Goal: Transaction & Acquisition: Book appointment/travel/reservation

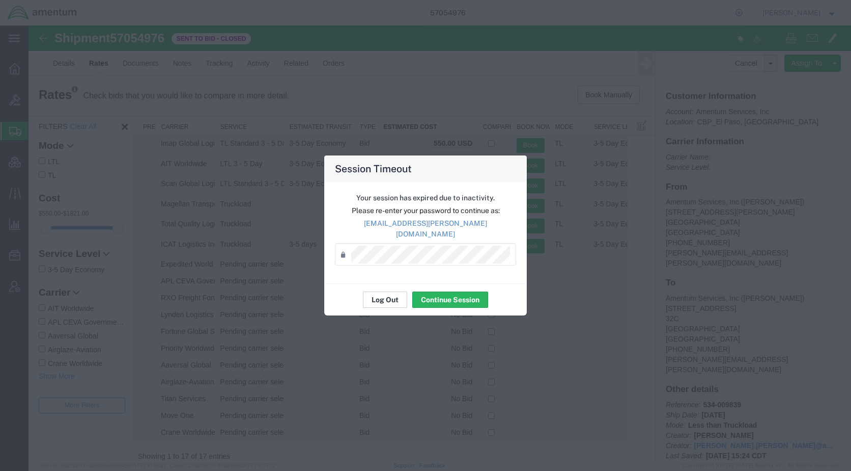
click at [383, 294] on button "Log Out" at bounding box center [385, 299] width 44 height 16
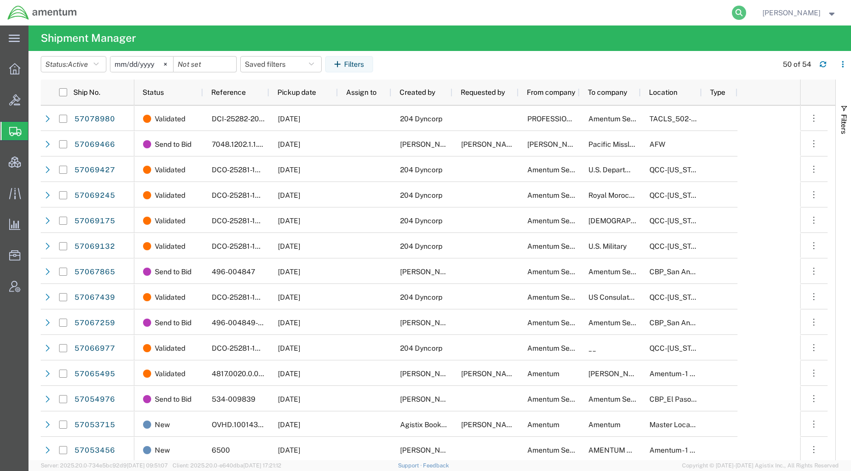
click at [747, 17] on icon at bounding box center [739, 13] width 14 height 14
drag, startPoint x: 695, startPoint y: 24, endPoint x: 687, endPoint y: 14, distance: 13.1
paste input "56963857"
type input "56963857"
click at [747, 12] on icon at bounding box center [739, 13] width 14 height 14
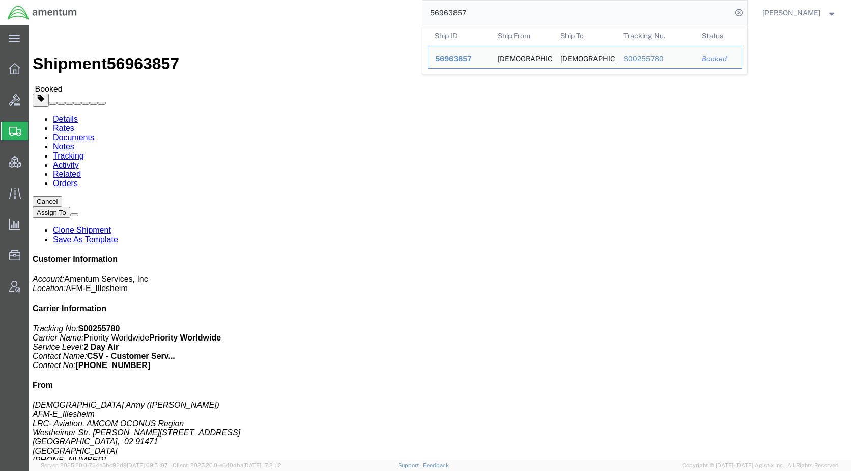
click link "Rates"
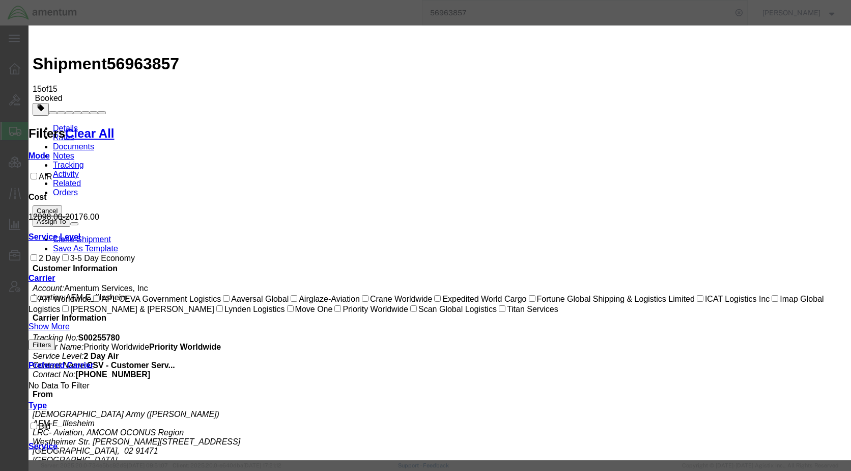
drag, startPoint x: 484, startPoint y: 84, endPoint x: 437, endPoint y: 87, distance: 46.4
type input "14935"
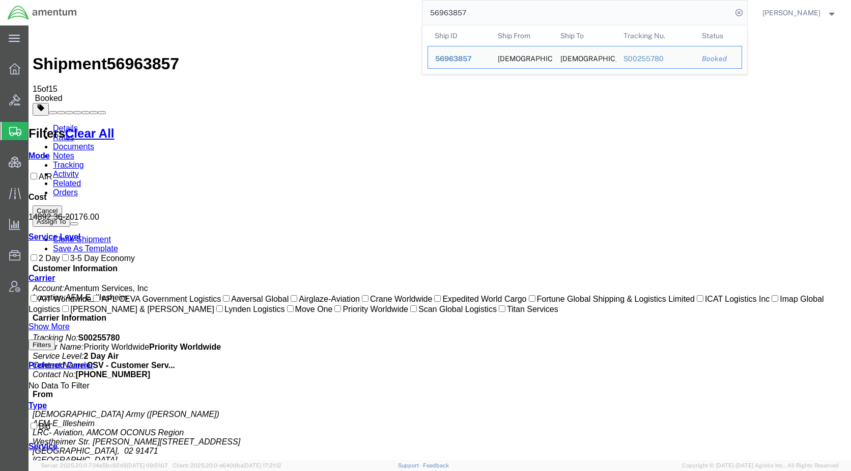
drag, startPoint x: 514, startPoint y: 7, endPoint x: 425, endPoint y: 13, distance: 88.8
click at [425, 13] on div "56963857 Ship ID Ship From Ship To Tracking Nu. Status Ship ID 56963857 Ship Fr…" at bounding box center [416, 12] width 663 height 25
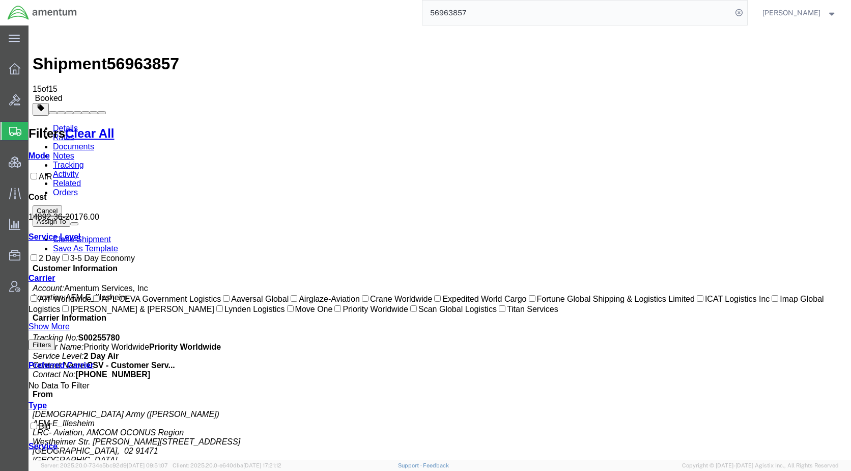
paste input "7078980"
type input "57078980"
click at [747, 13] on icon at bounding box center [739, 13] width 14 height 14
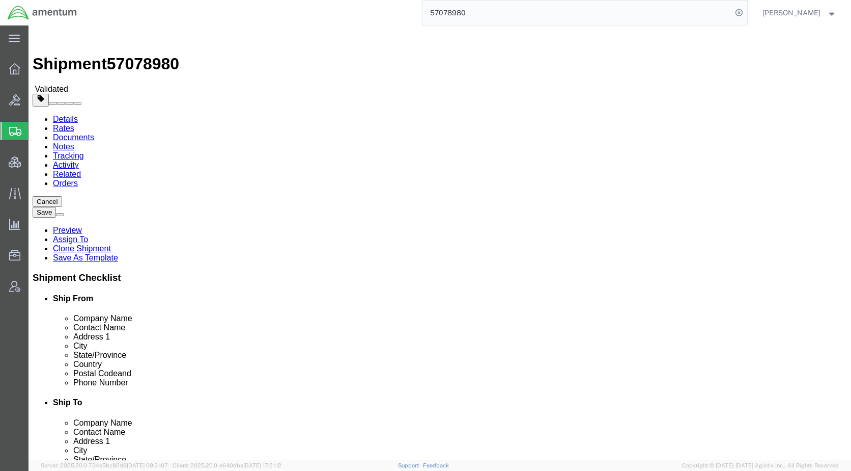
select select
select select "42686"
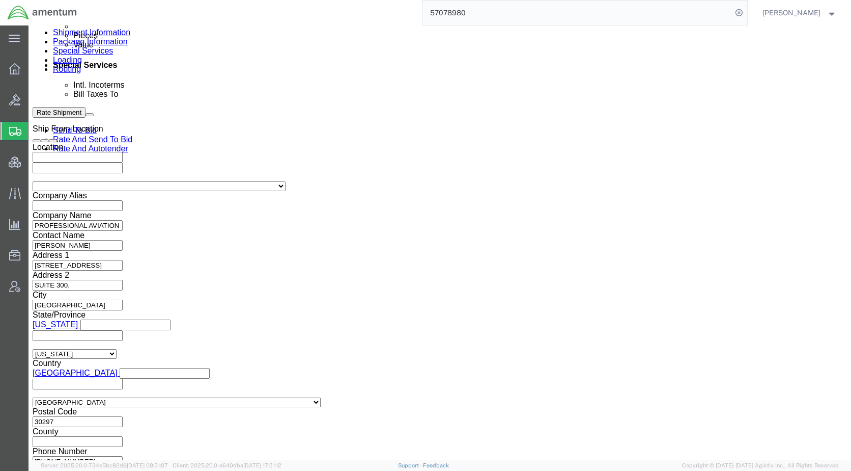
scroll to position [662, 0]
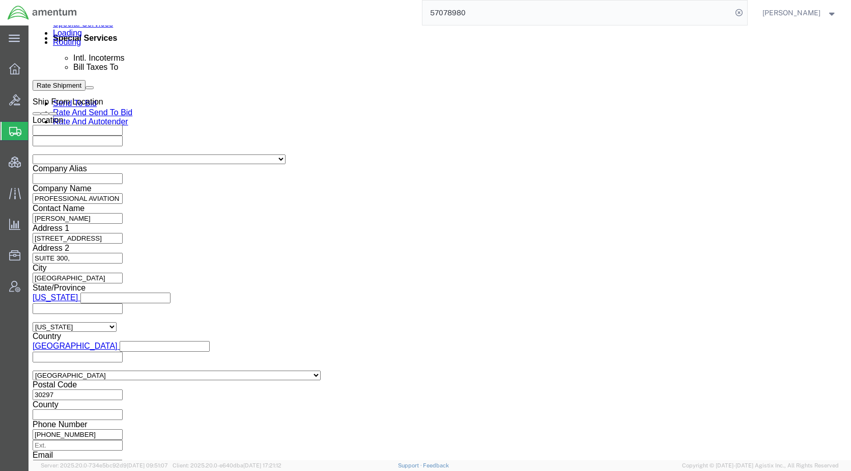
drag, startPoint x: 126, startPoint y: 70, endPoint x: 142, endPoint y: 77, distance: 16.9
click icon
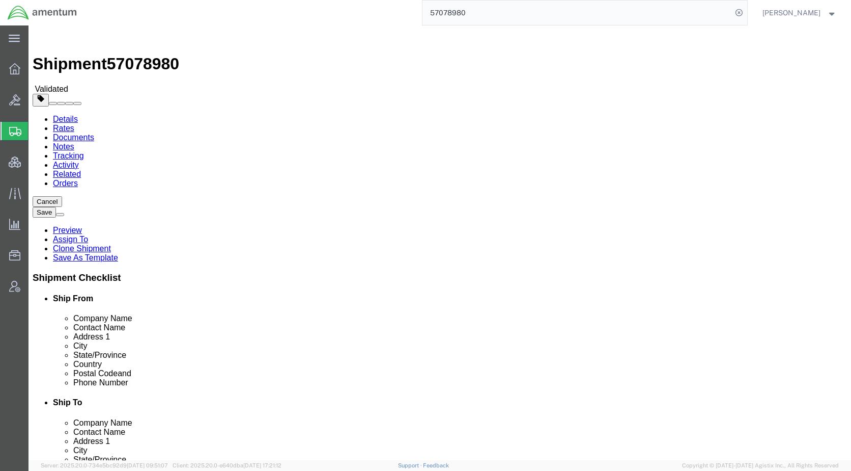
click icon
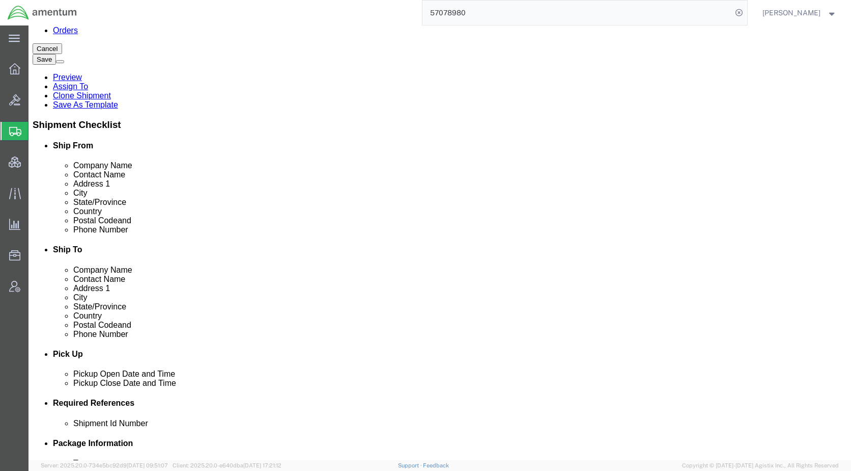
scroll to position [560, 0]
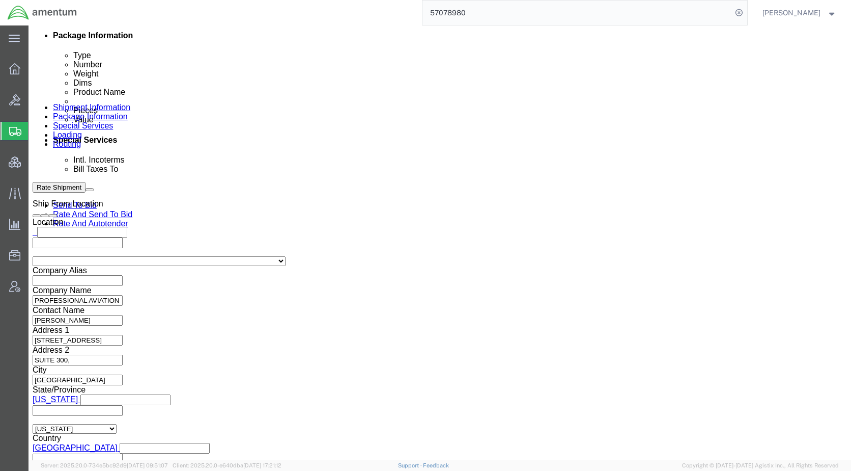
click button "Rate Shipment"
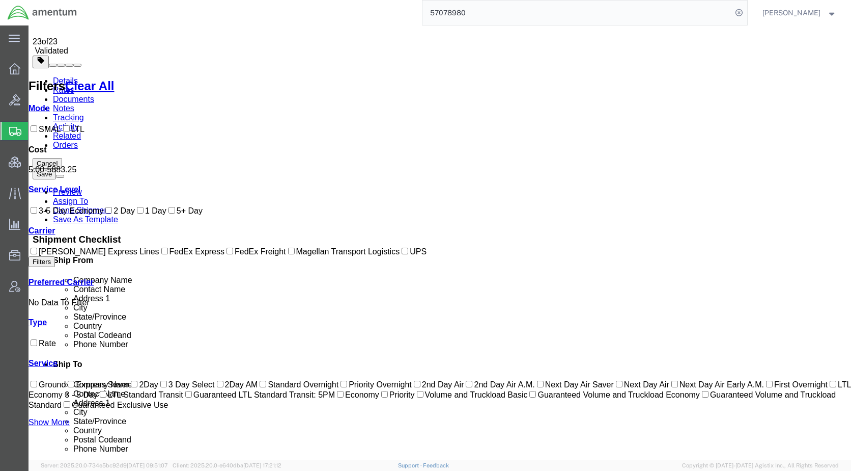
scroll to position [0, 0]
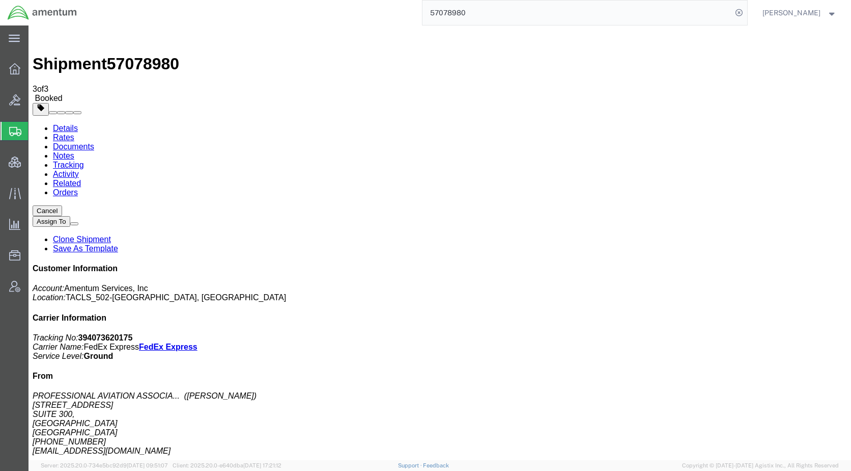
click at [36, 125] on span "Shipments" at bounding box center [32, 131] width 8 height 20
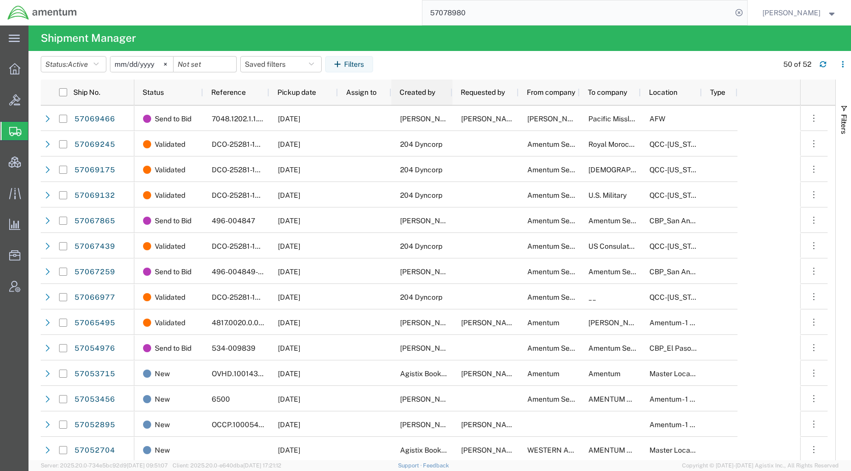
click at [417, 96] on div "Created by" at bounding box center [424, 92] width 49 height 20
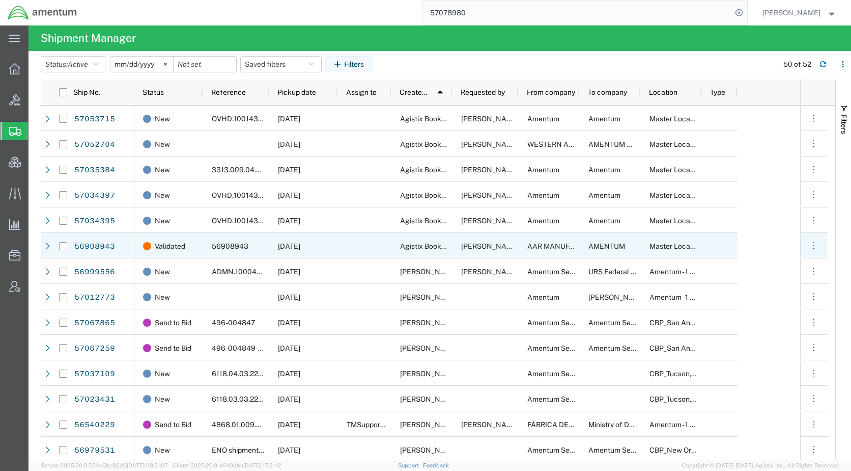
scroll to position [866, 0]
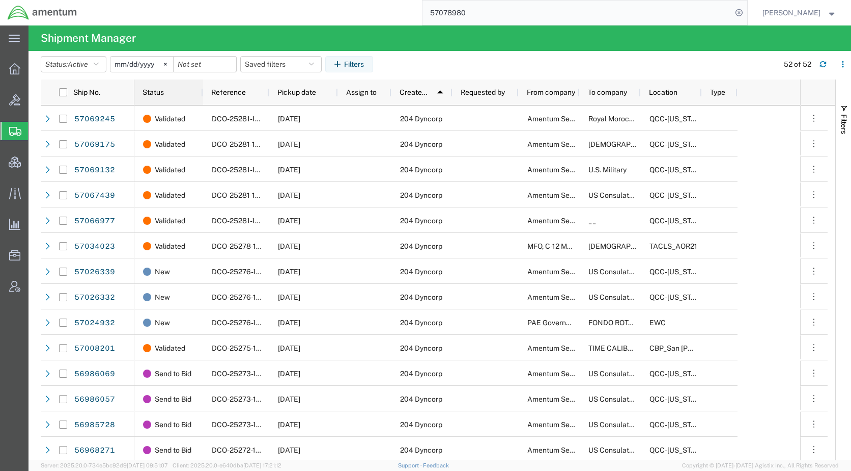
click at [167, 90] on div "Status" at bounding box center [171, 92] width 57 height 20
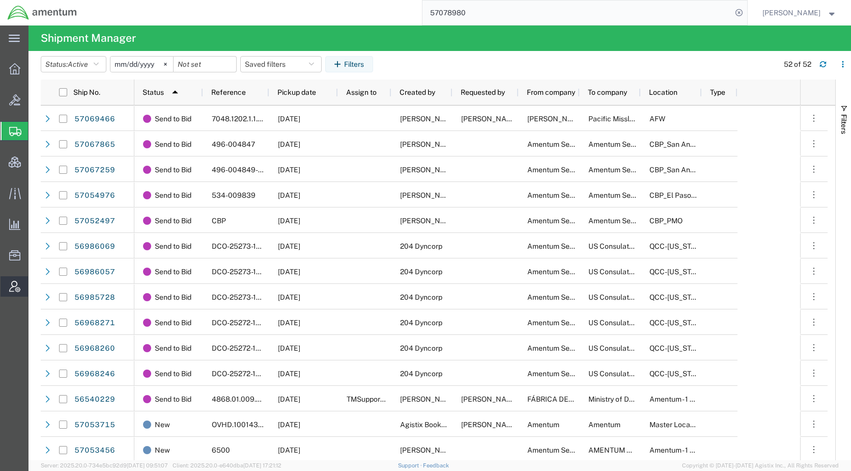
click at [35, 288] on span "Account Admin" at bounding box center [31, 286] width 7 height 20
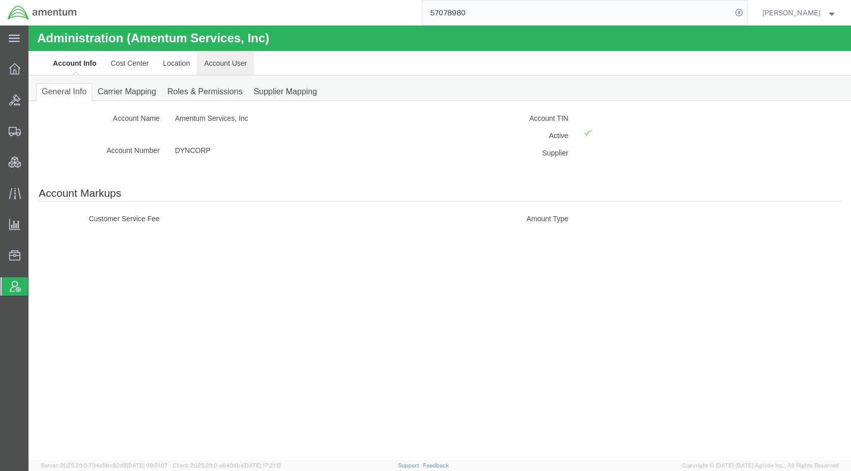
click at [231, 68] on link "Account User" at bounding box center [225, 63] width 57 height 24
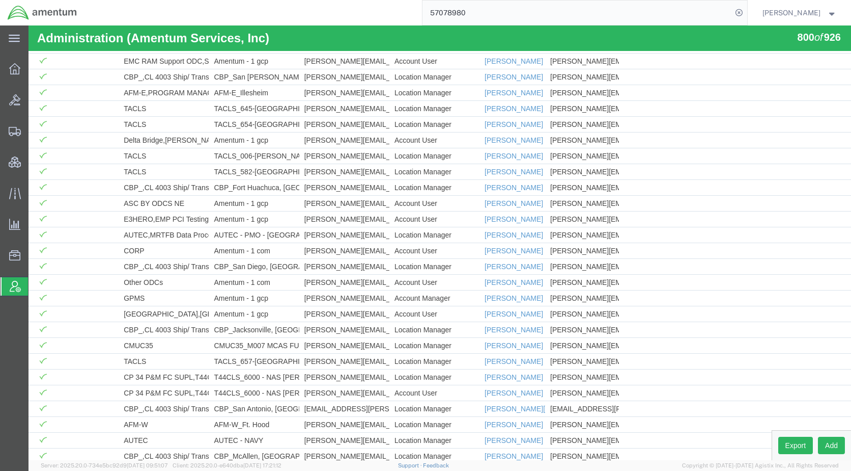
scroll to position [11752, 0]
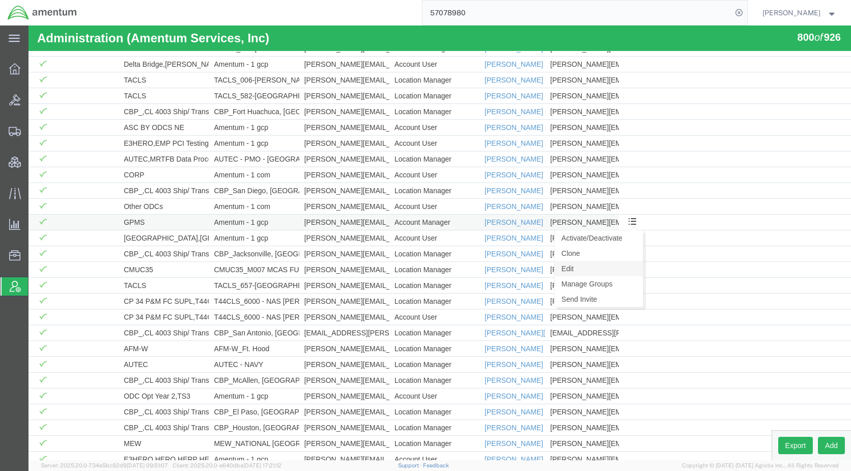
click at [608, 265] on link "Edit" at bounding box center [599, 268] width 88 height 15
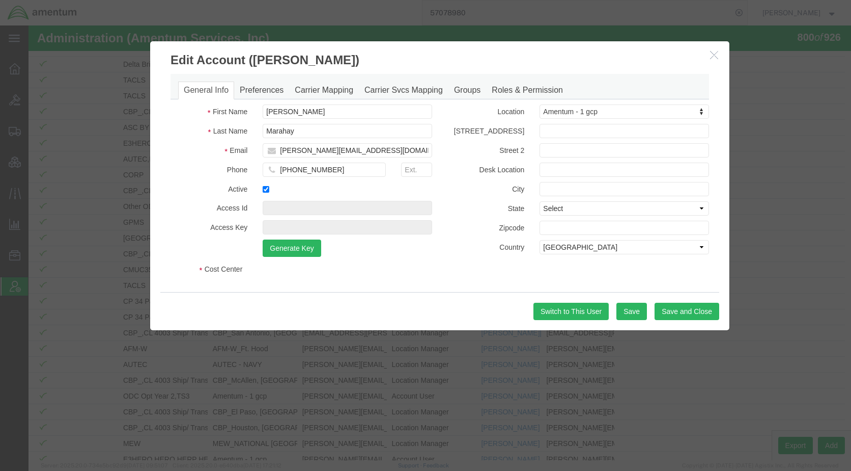
select select "DEPARTMENT"
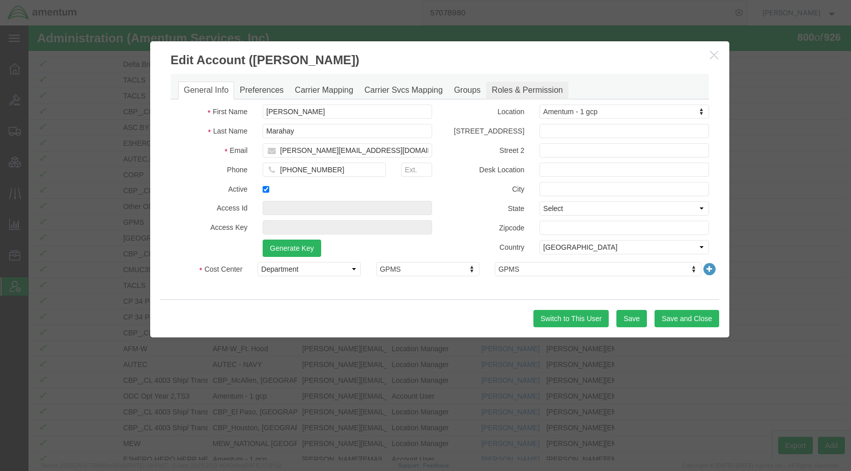
click at [508, 94] on link "Roles & Permission" at bounding box center [527, 90] width 82 height 18
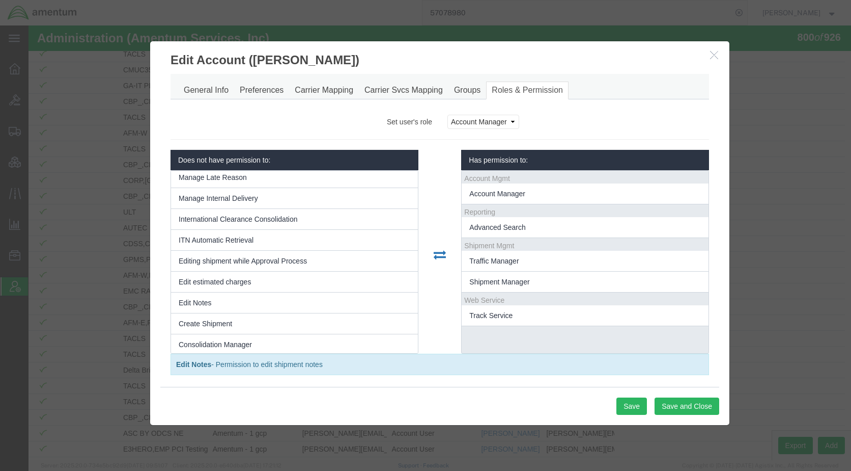
scroll to position [1222, 0]
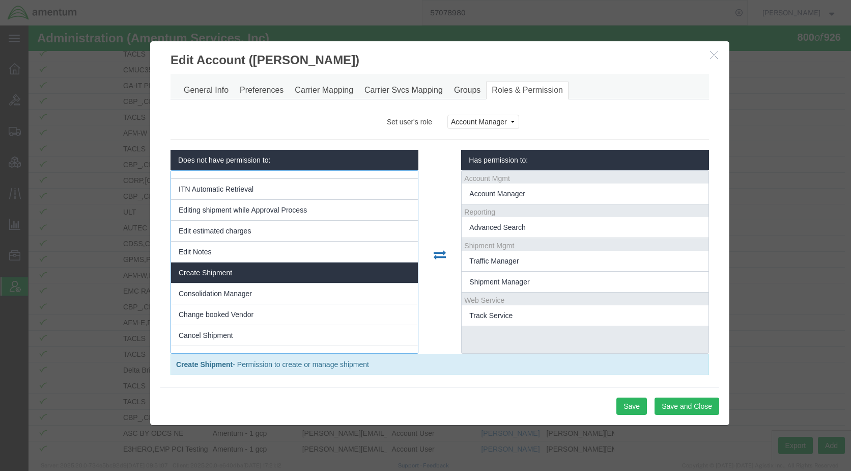
drag, startPoint x: 301, startPoint y: 271, endPoint x: 241, endPoint y: 274, distance: 59.7
click at [241, 274] on li "Create Shipment" at bounding box center [294, 272] width 247 height 21
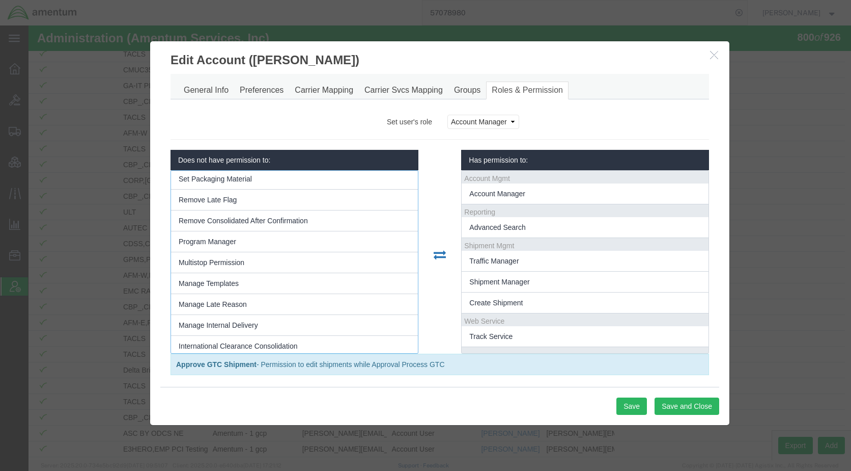
scroll to position [1018, 0]
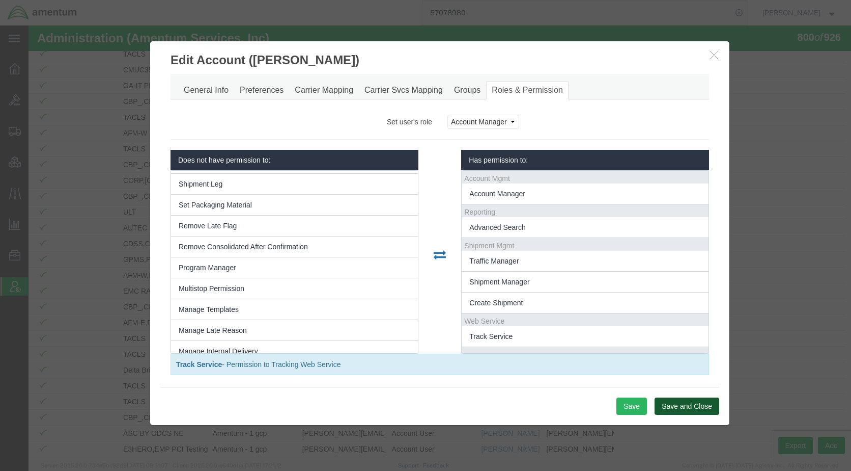
click at [698, 403] on button "Save and Close" at bounding box center [687, 405] width 65 height 17
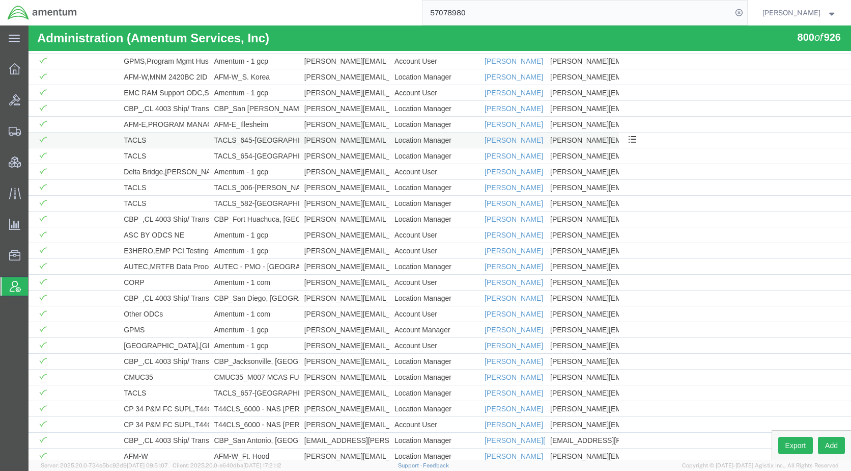
scroll to position [11650, 0]
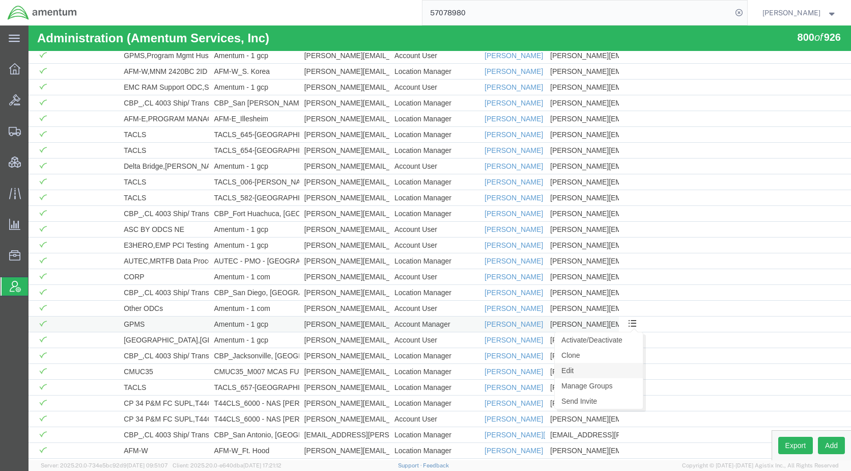
click at [598, 368] on link "Edit" at bounding box center [599, 370] width 88 height 15
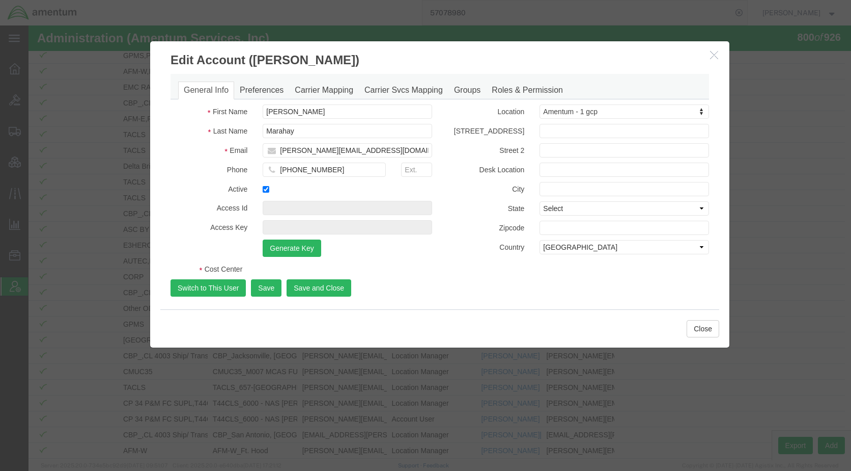
select select "DEPARTMENT"
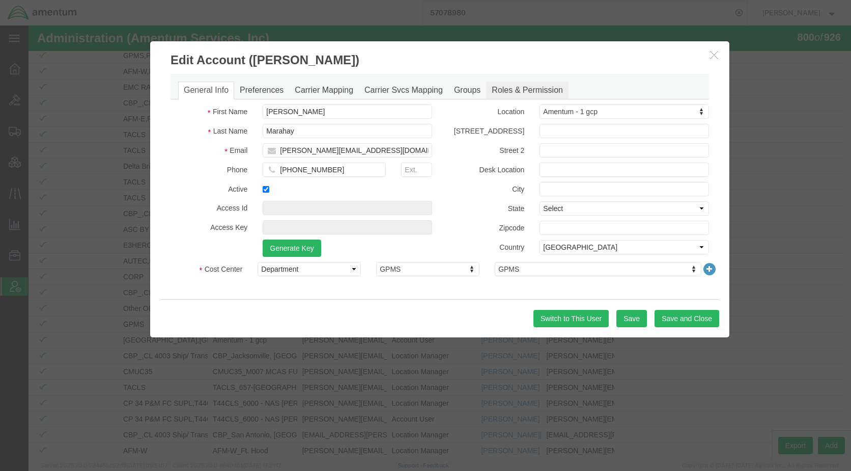
click at [515, 89] on link "Roles & Permission" at bounding box center [527, 90] width 82 height 18
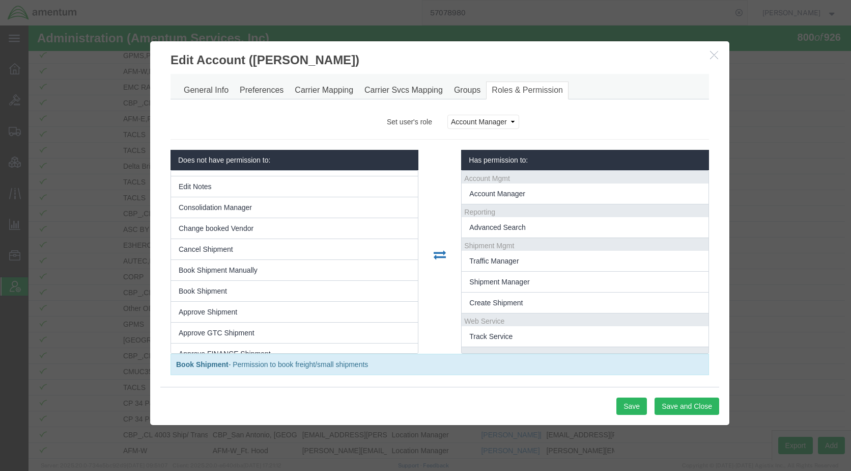
scroll to position [1236, 0]
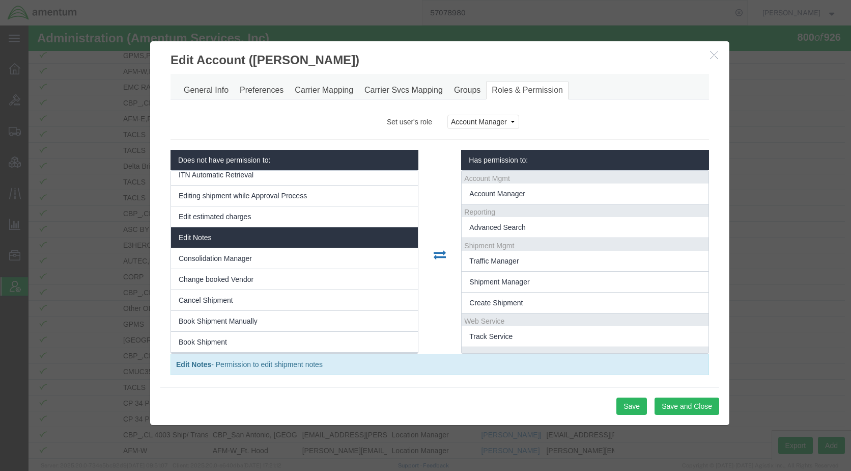
click at [277, 243] on li "Edit Notes" at bounding box center [294, 237] width 247 height 21
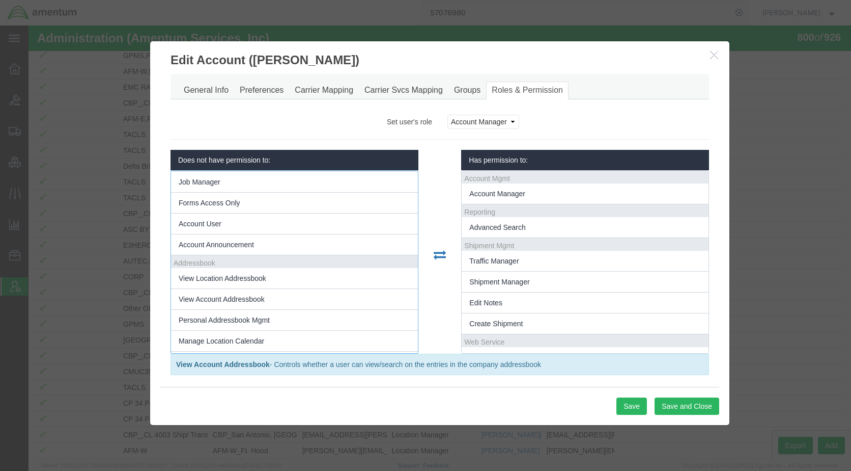
scroll to position [65, 0]
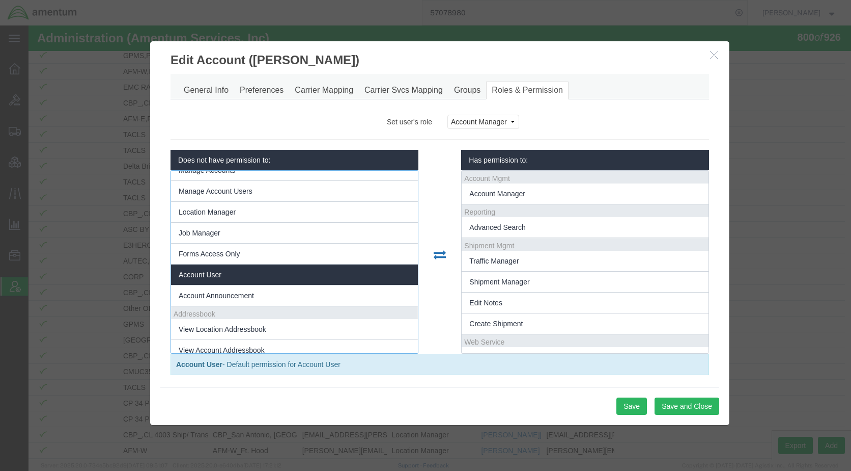
click at [255, 271] on li "Account User" at bounding box center [294, 274] width 247 height 21
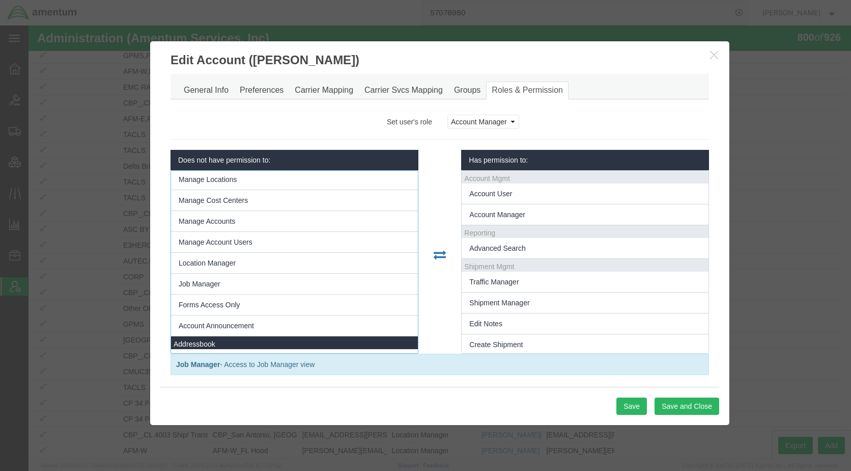
scroll to position [0, 0]
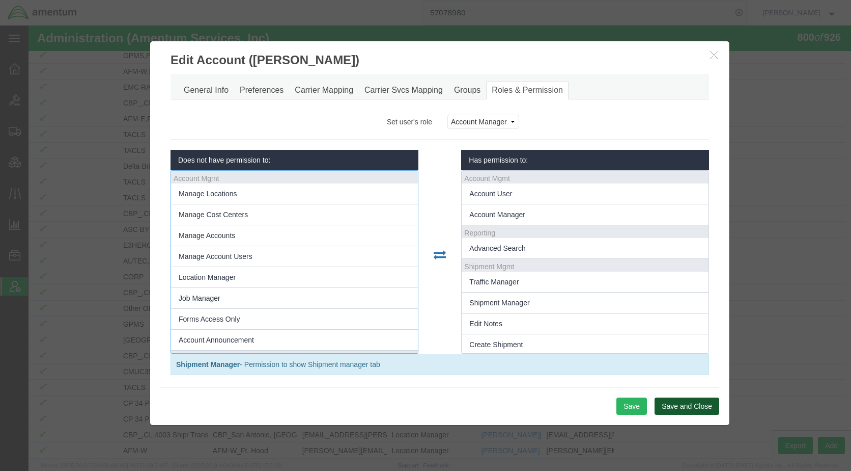
click at [688, 408] on button "Save and Close" at bounding box center [687, 405] width 65 height 17
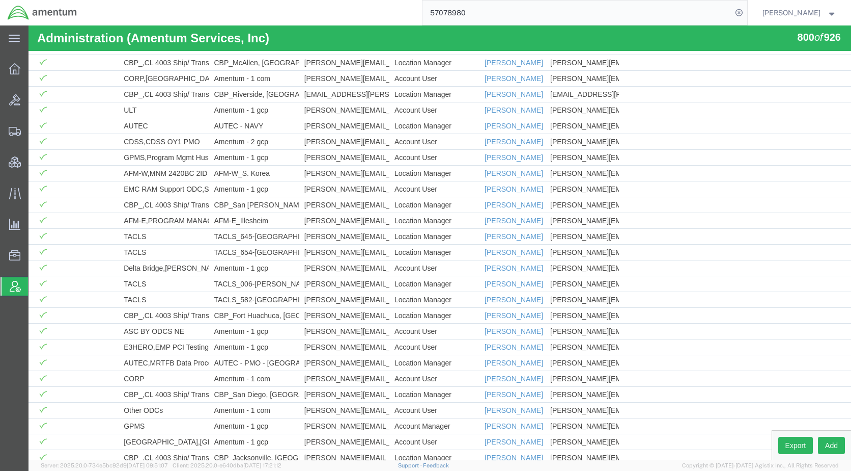
scroll to position [11650, 0]
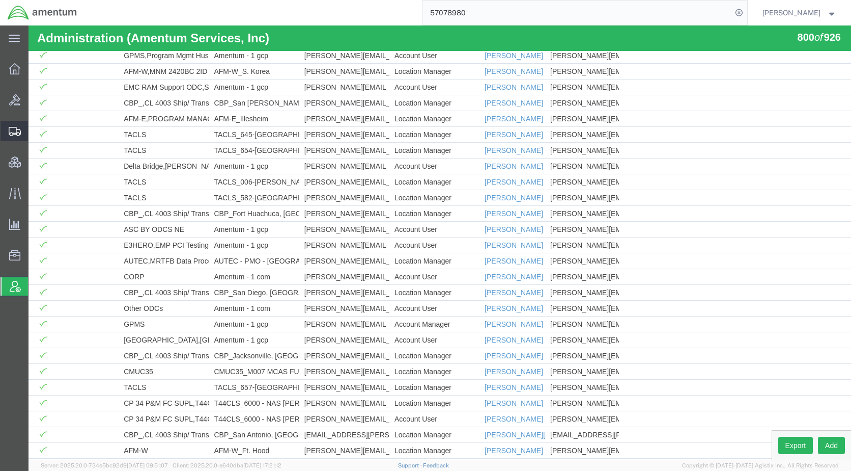
click at [35, 131] on span "Shipments" at bounding box center [31, 131] width 7 height 20
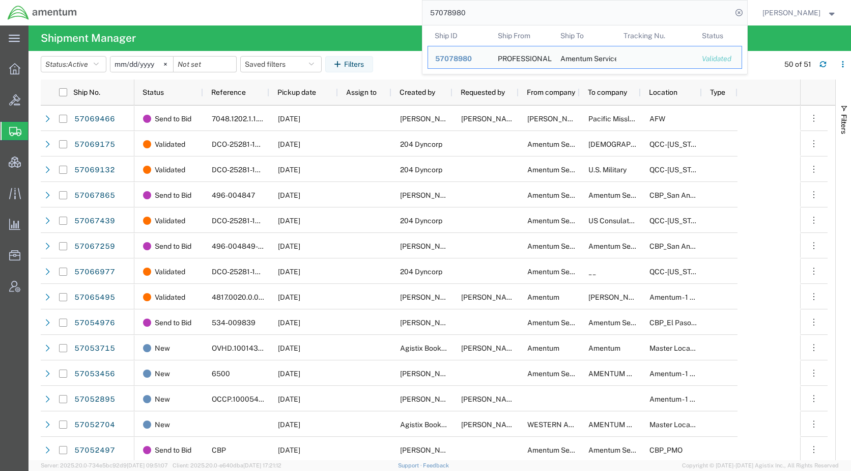
drag, startPoint x: 498, startPoint y: 16, endPoint x: 440, endPoint y: 16, distance: 57.5
click at [440, 16] on input "57078980" at bounding box center [578, 13] width 310 height 24
paste input "54976"
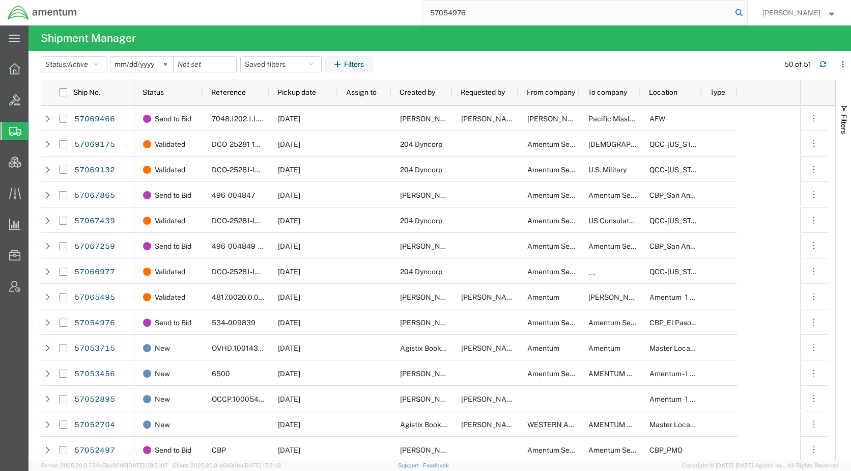
type input "57054976"
click at [747, 11] on icon at bounding box center [739, 13] width 14 height 14
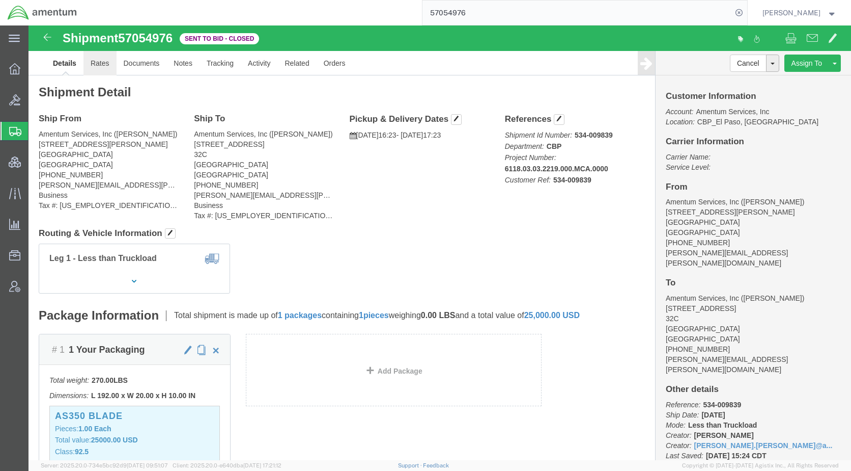
click link "Rates"
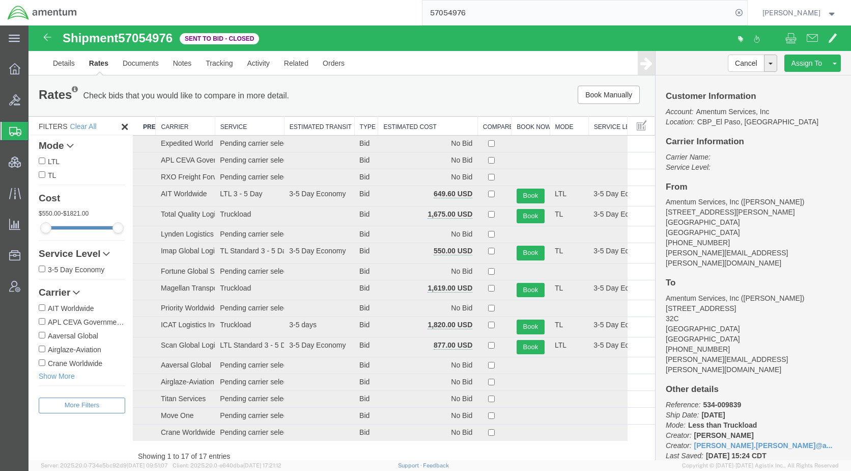
click at [432, 128] on th "Estimated Cost" at bounding box center [427, 126] width 99 height 19
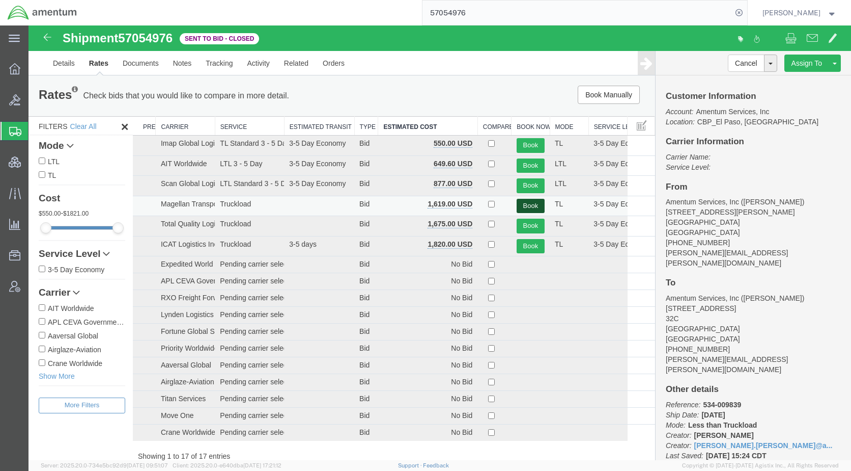
click at [531, 202] on button "Book" at bounding box center [531, 206] width 28 height 15
